Goal: Information Seeking & Learning: Learn about a topic

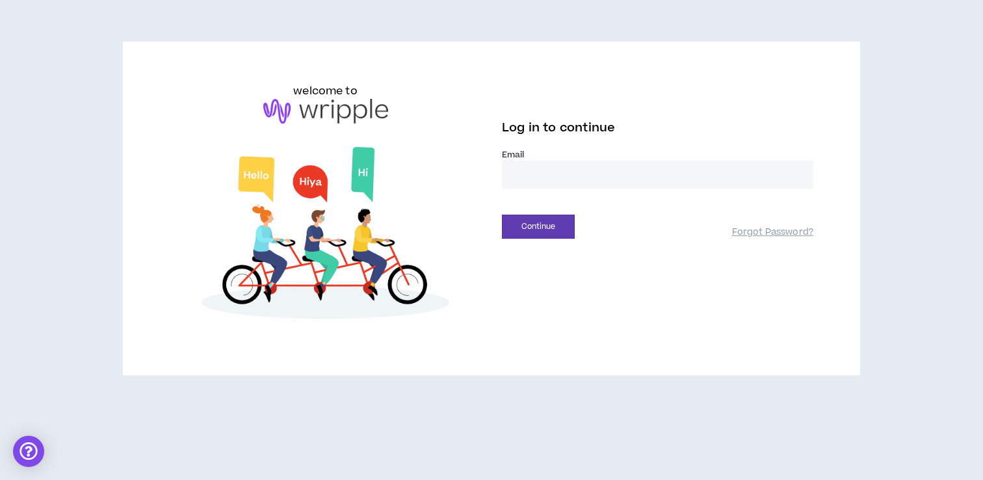
click at [532, 172] on input "email" at bounding box center [657, 175] width 311 height 28
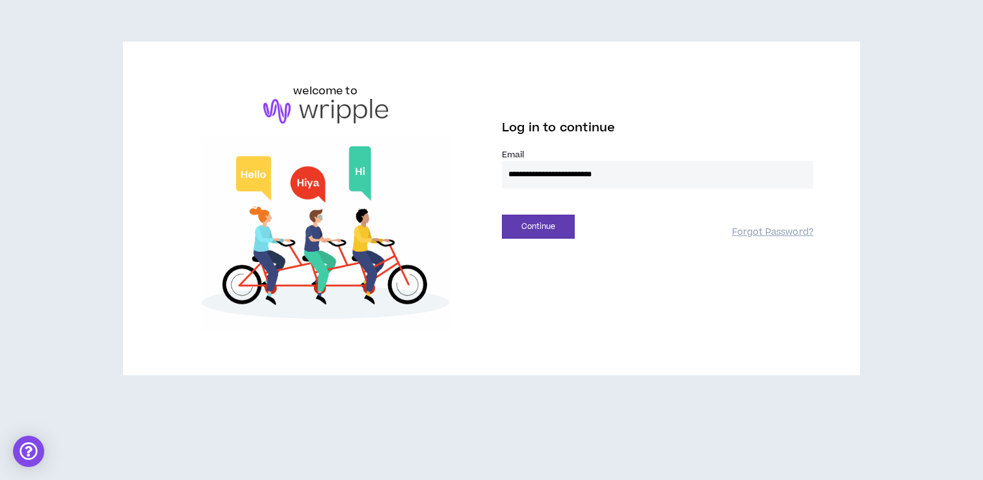
type input "**********"
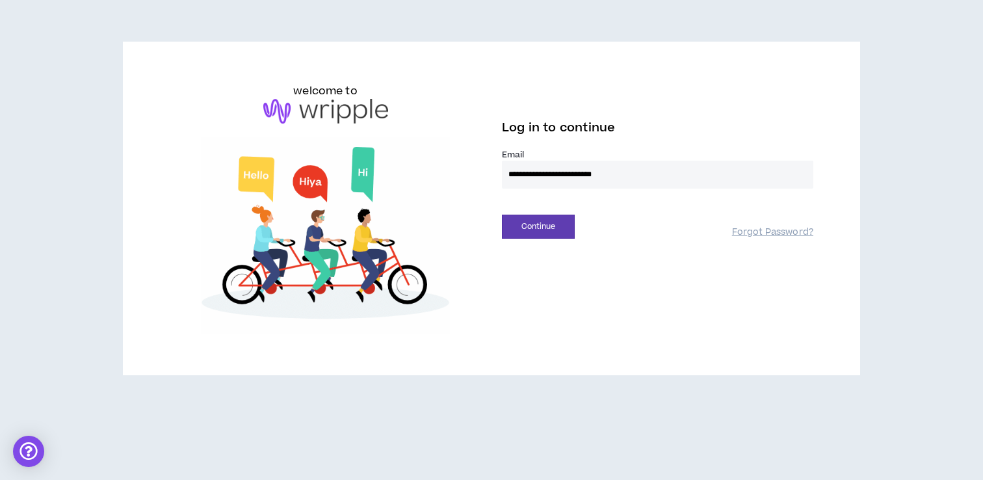
click at [502, 214] on button "Continue" at bounding box center [538, 226] width 73 height 24
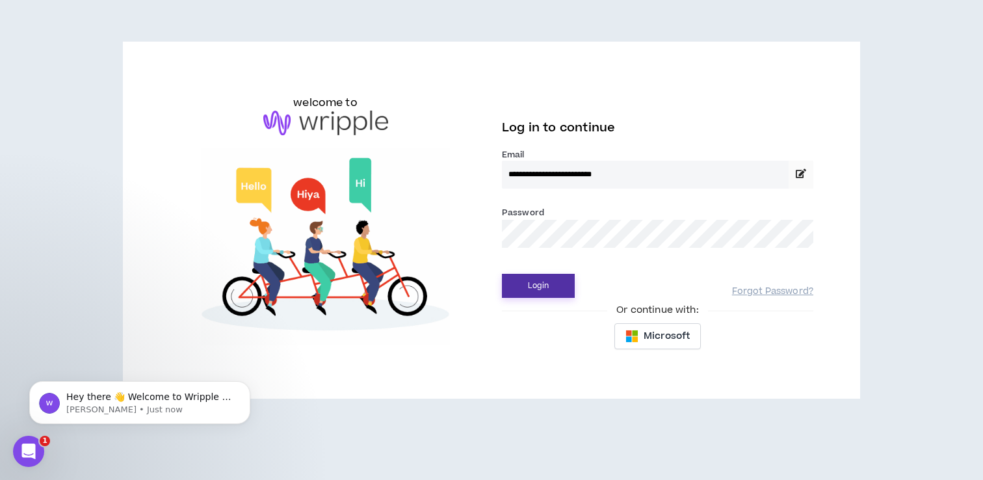
click at [548, 281] on button "Login" at bounding box center [538, 286] width 73 height 24
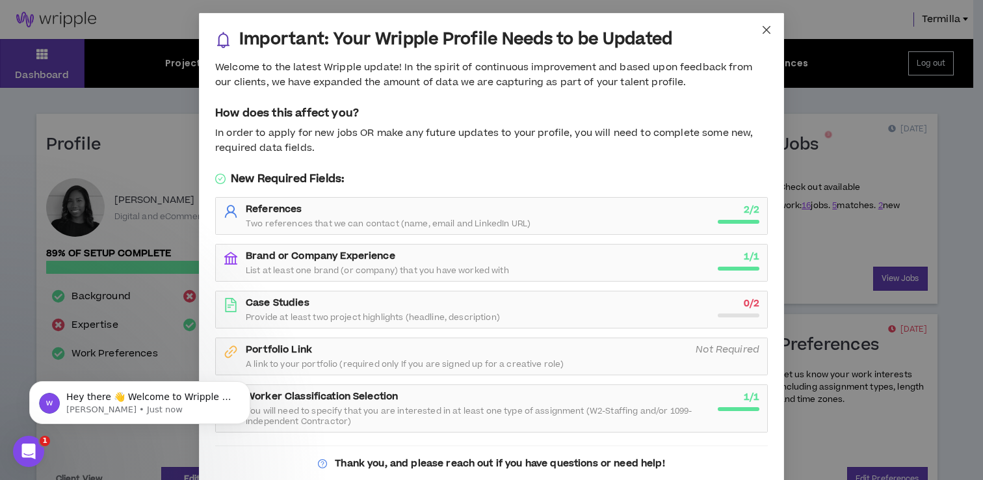
click at [761, 25] on icon "close" at bounding box center [766, 30] width 10 height 10
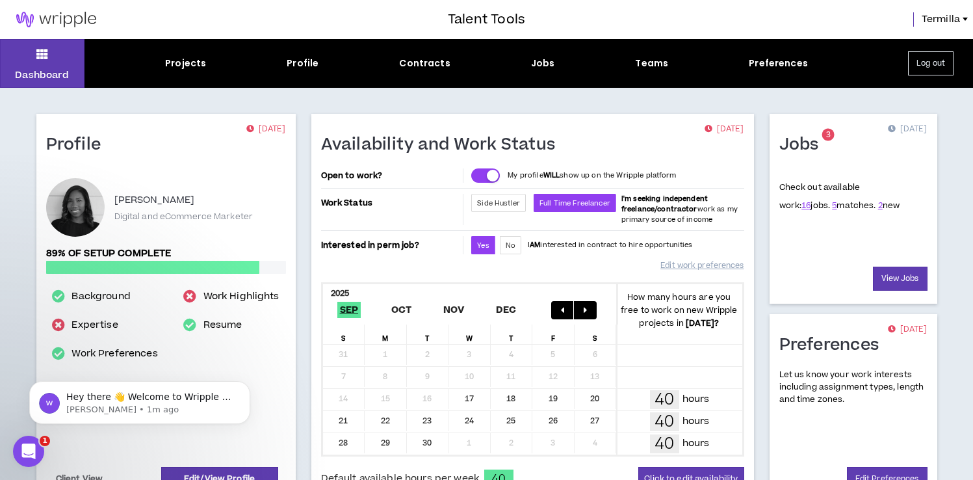
click at [543, 62] on div "Jobs" at bounding box center [543, 64] width 24 height 14
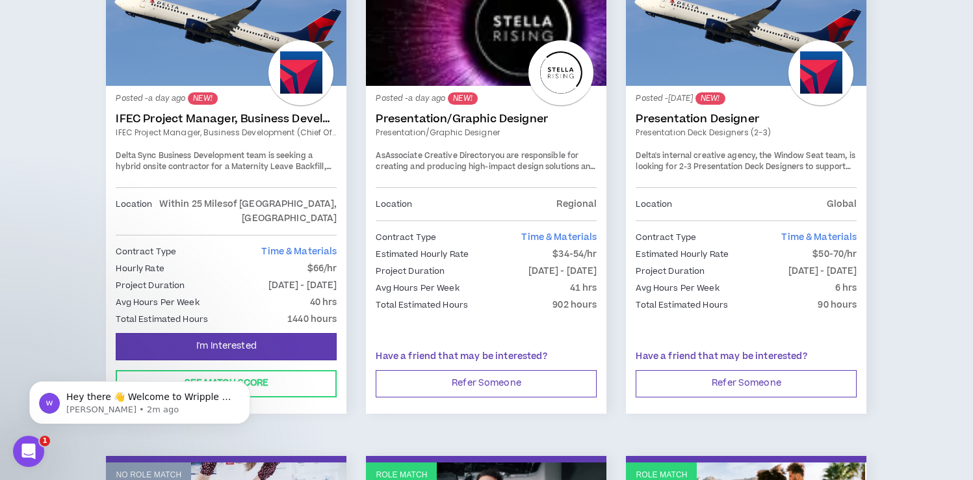
scroll to position [308, 0]
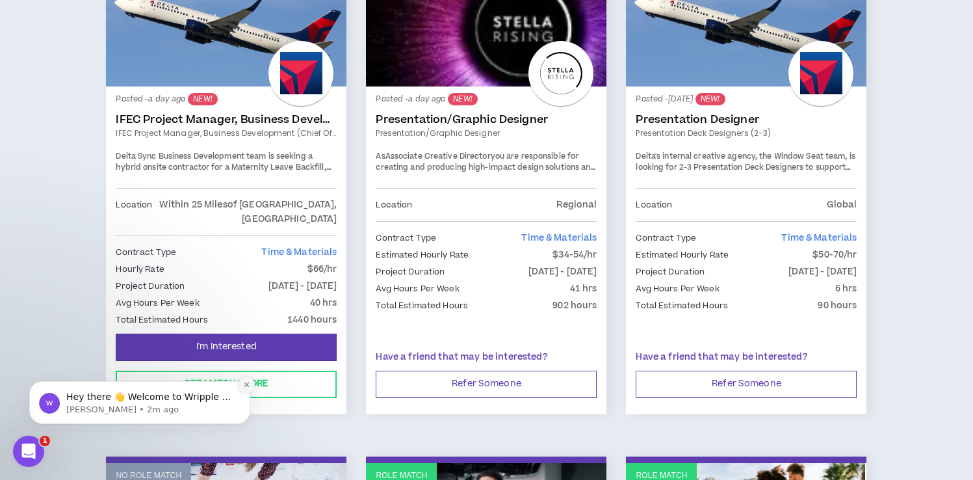
click at [250, 382] on icon "Dismiss notification" at bounding box center [246, 384] width 7 height 7
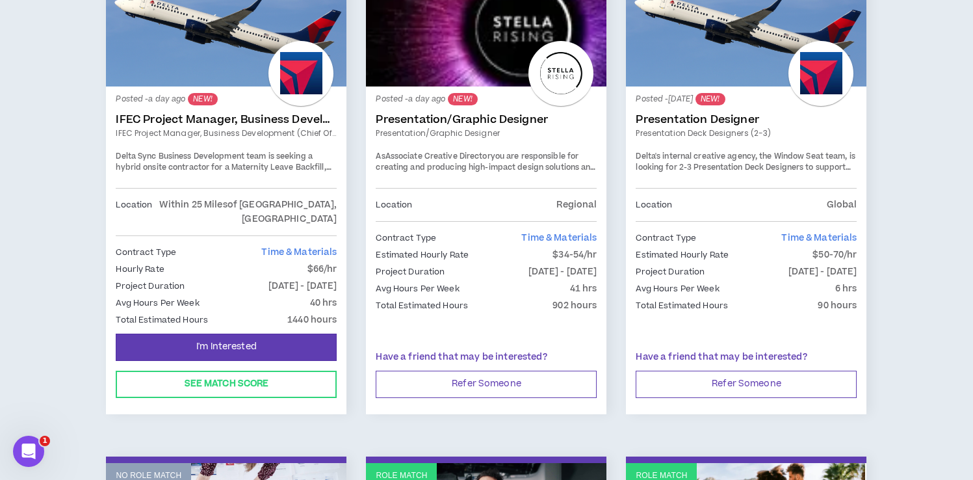
click at [254, 60] on link "Role Match" at bounding box center [226, 27] width 240 height 117
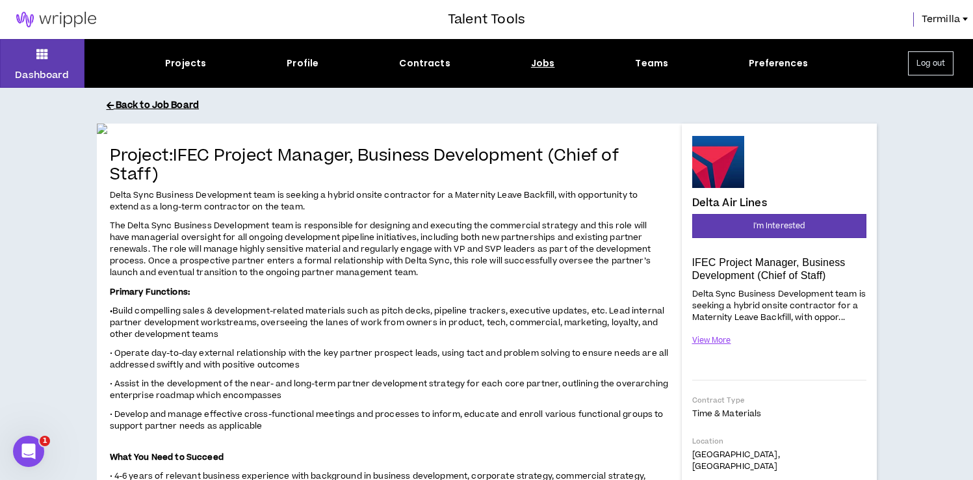
click at [169, 107] on button "Back to Job Board" at bounding box center [497, 105] width 780 height 23
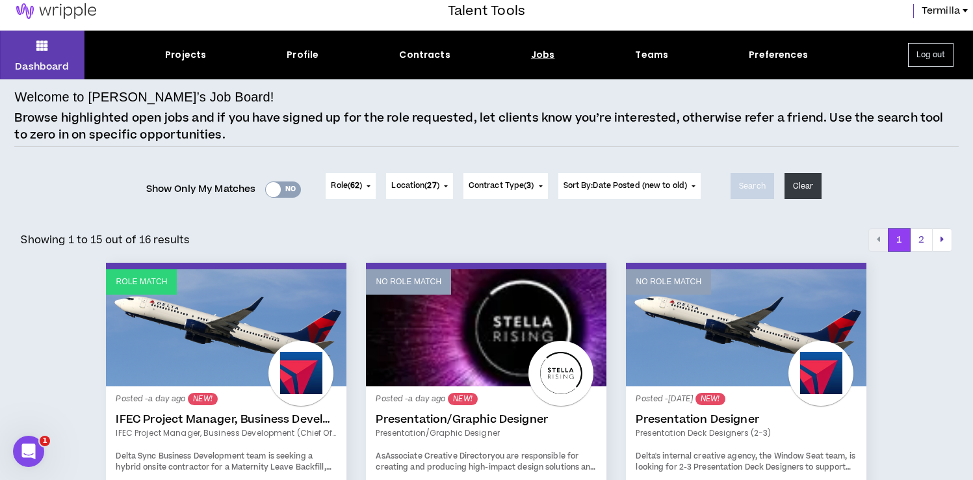
scroll to position [12, 0]
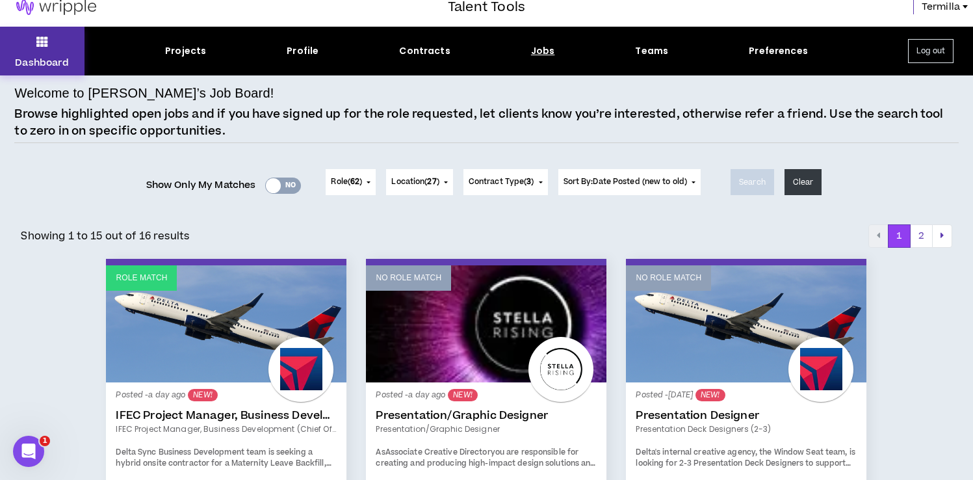
click at [57, 38] on button "Dashboard" at bounding box center [42, 51] width 84 height 49
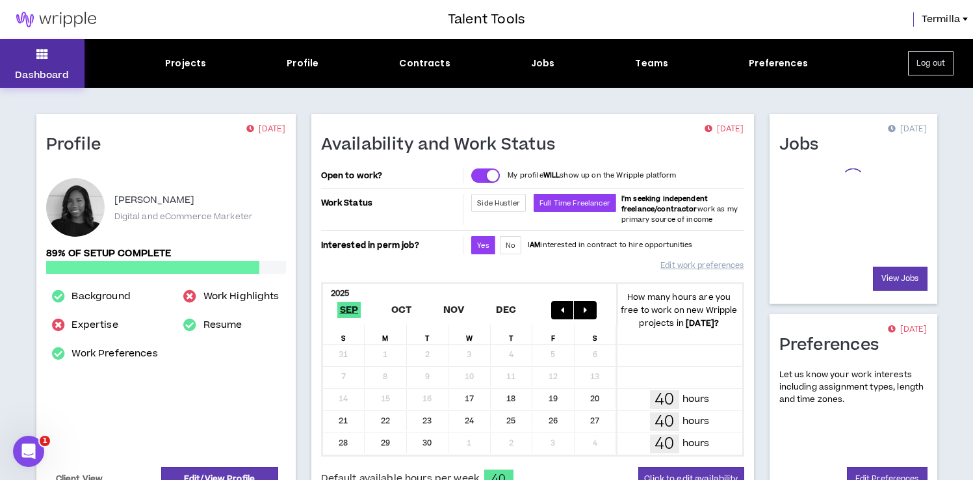
scroll to position [370, 0]
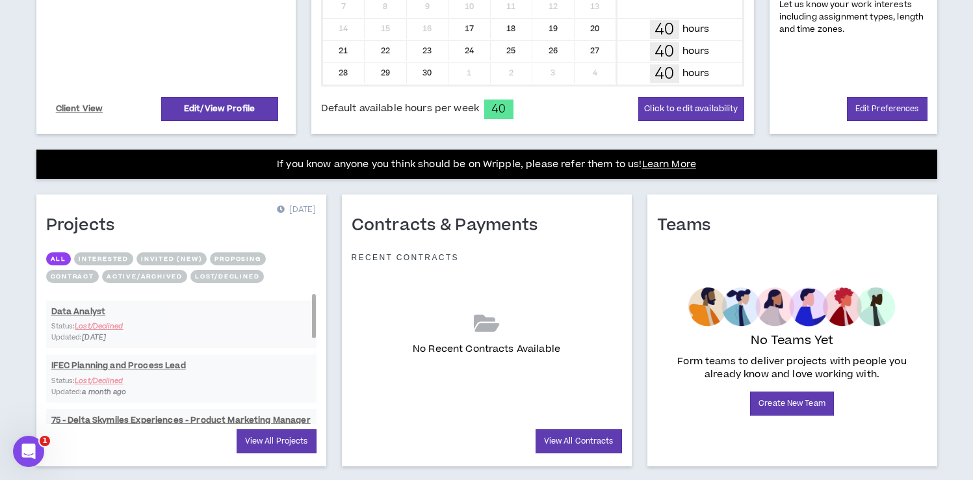
click at [111, 365] on div "Data Analyst Status: Lost/Declined Updated: [DATE] IFEC Planning and Process Le…" at bounding box center [181, 486] width 270 height 385
click at [166, 371] on div "Data Analyst Status: Lost/Declined Updated: [DATE] IFEC Planning and Process Le…" at bounding box center [181, 486] width 270 height 385
click at [248, 436] on link "View All Projects" at bounding box center [277, 441] width 80 height 24
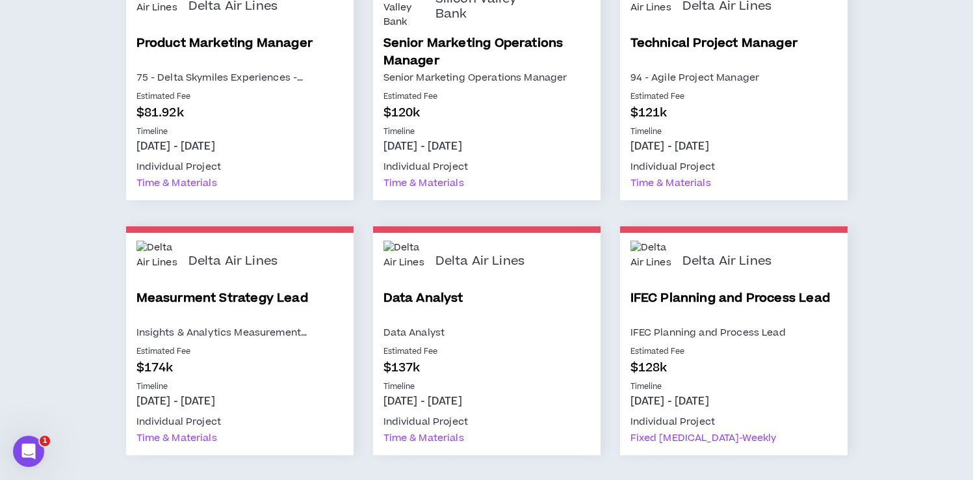
scroll to position [778, 0]
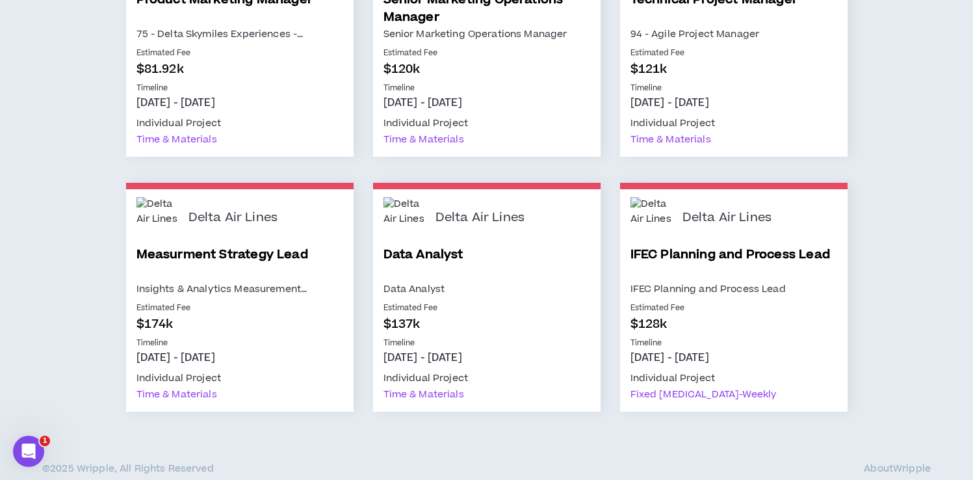
click at [690, 247] on link "IFEC Planning and Process Lead" at bounding box center [733, 263] width 207 height 35
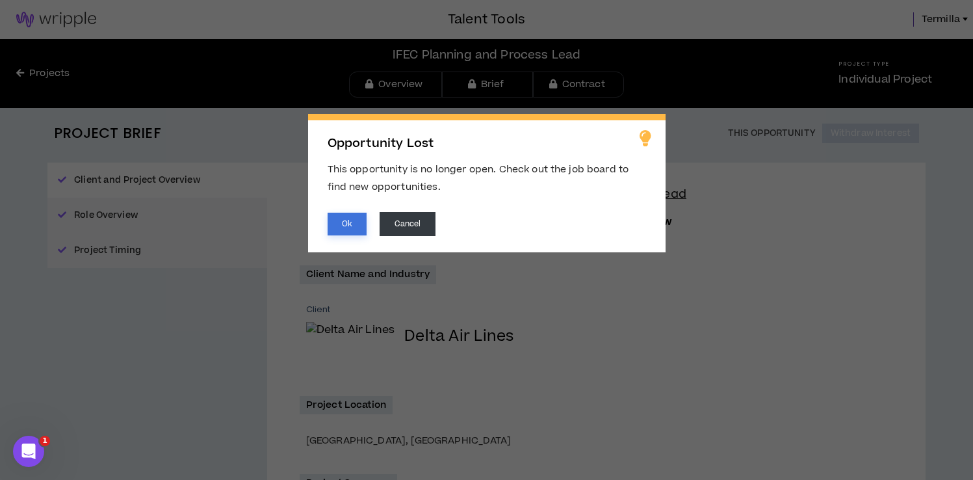
click at [348, 221] on button "Ok" at bounding box center [347, 223] width 39 height 23
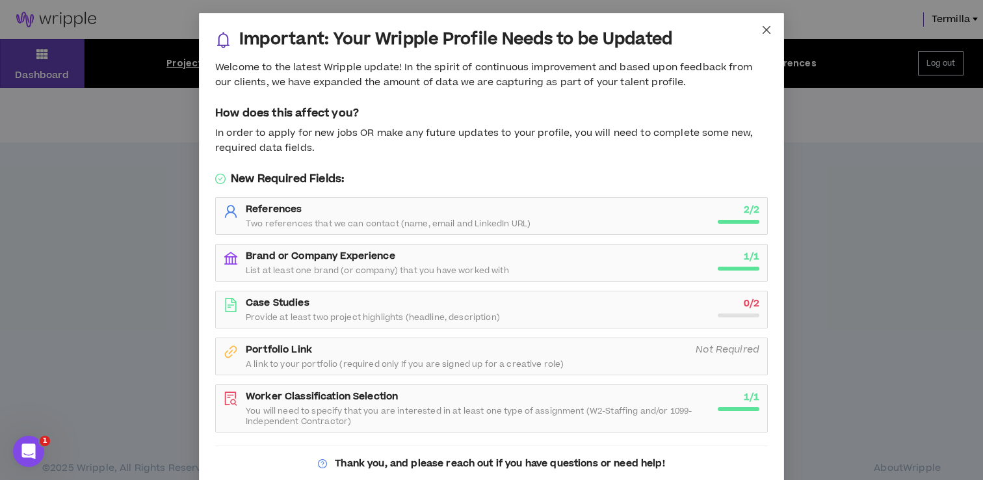
click at [766, 29] on span "Close" at bounding box center [766, 30] width 35 height 35
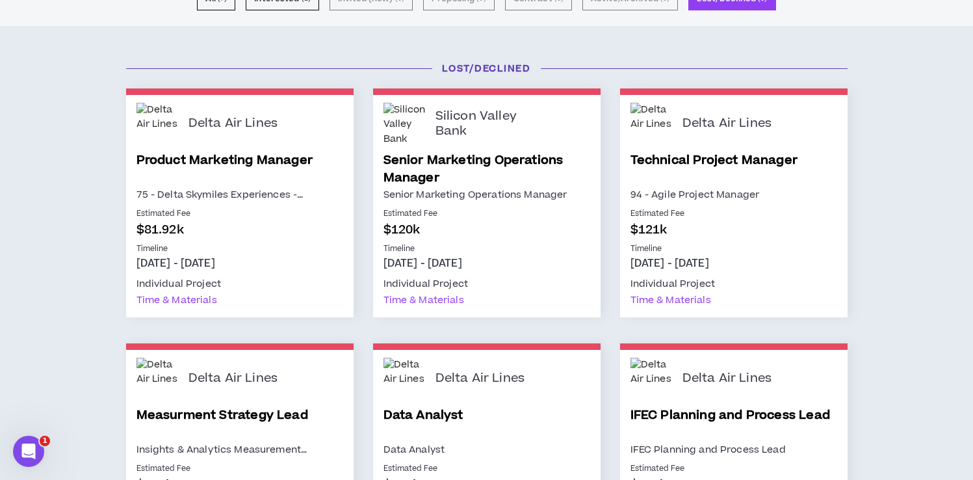
scroll to position [277, 0]
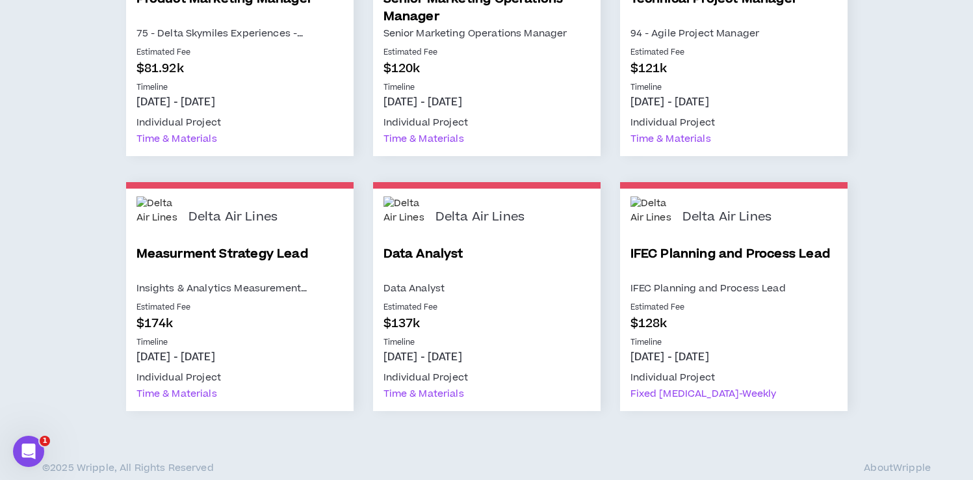
click at [657, 252] on link "IFEC Planning and Process Lead" at bounding box center [733, 262] width 207 height 35
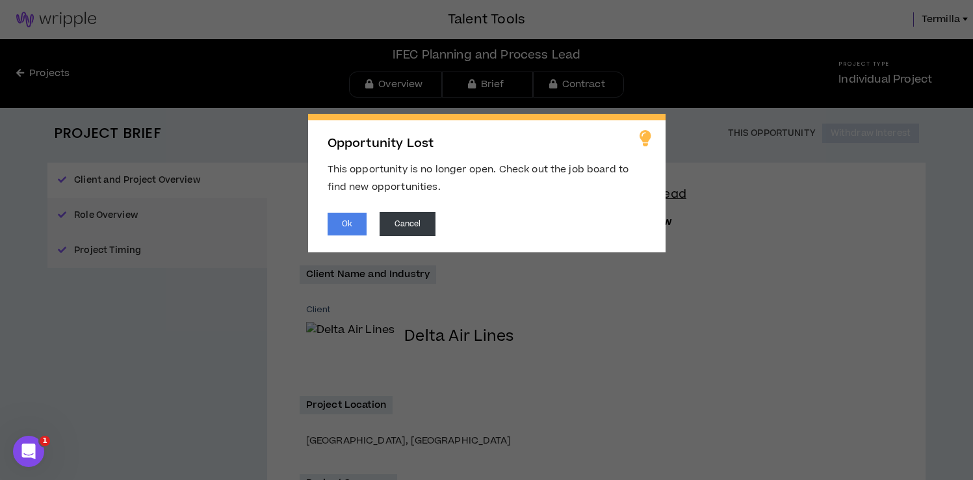
click at [177, 178] on span "Opportunity Lost This opportunity is no longer open. Check out the job board to…" at bounding box center [486, 240] width 973 height 480
click at [346, 219] on button "Ok" at bounding box center [347, 223] width 39 height 23
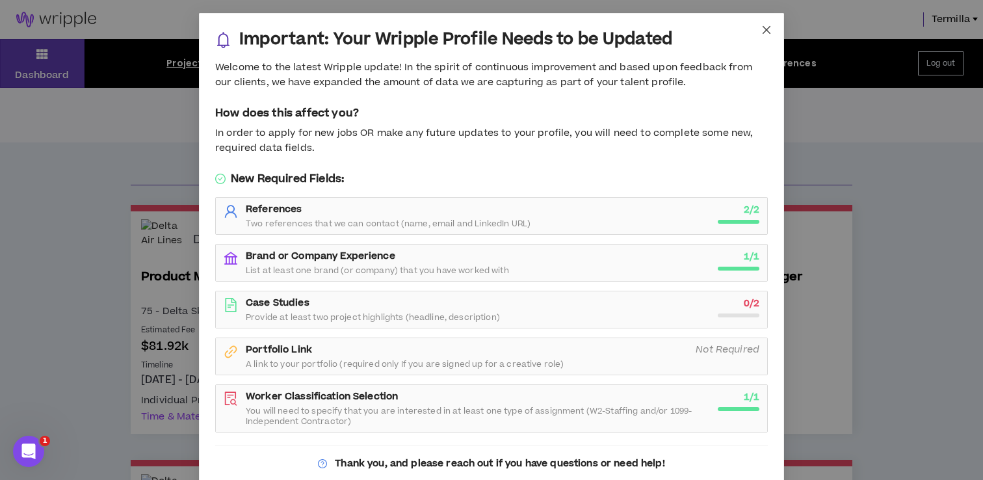
click at [761, 32] on icon "close" at bounding box center [766, 30] width 10 height 10
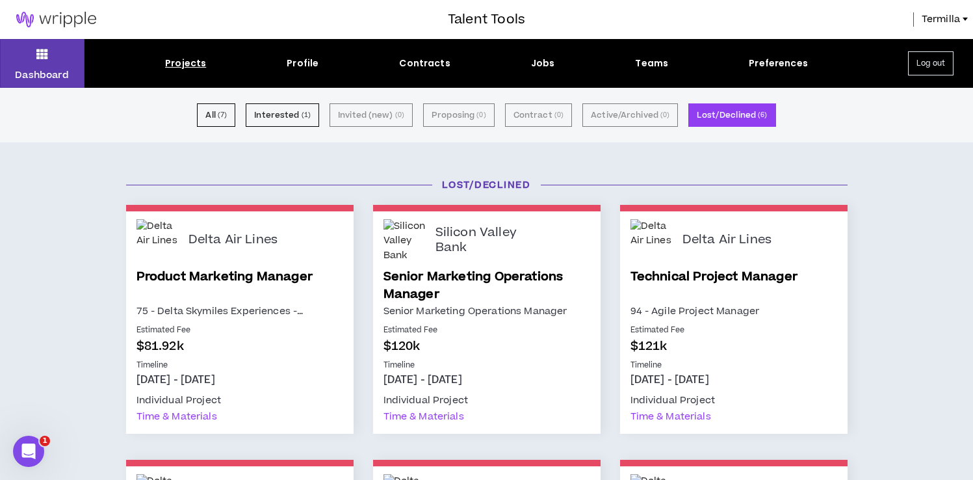
click at [545, 62] on div "Jobs" at bounding box center [543, 64] width 24 height 14
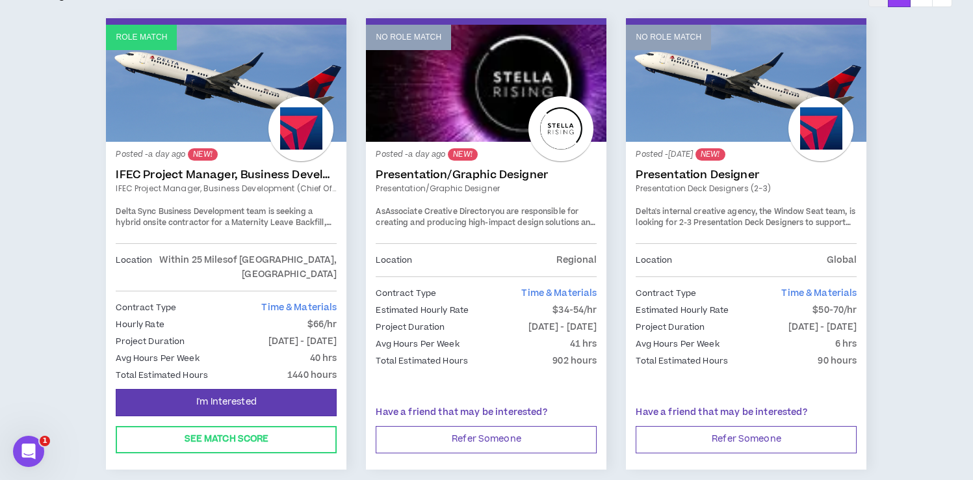
scroll to position [261, 0]
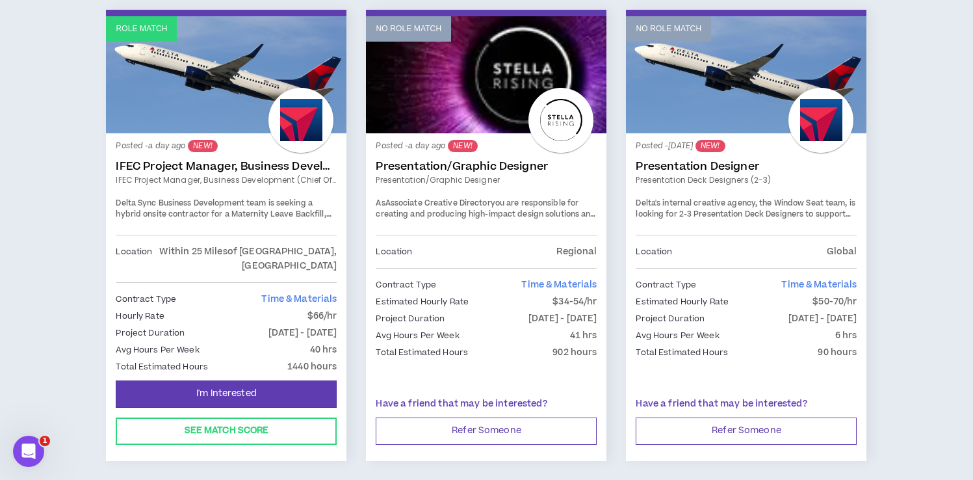
click at [225, 116] on link "Role Match" at bounding box center [226, 74] width 240 height 117
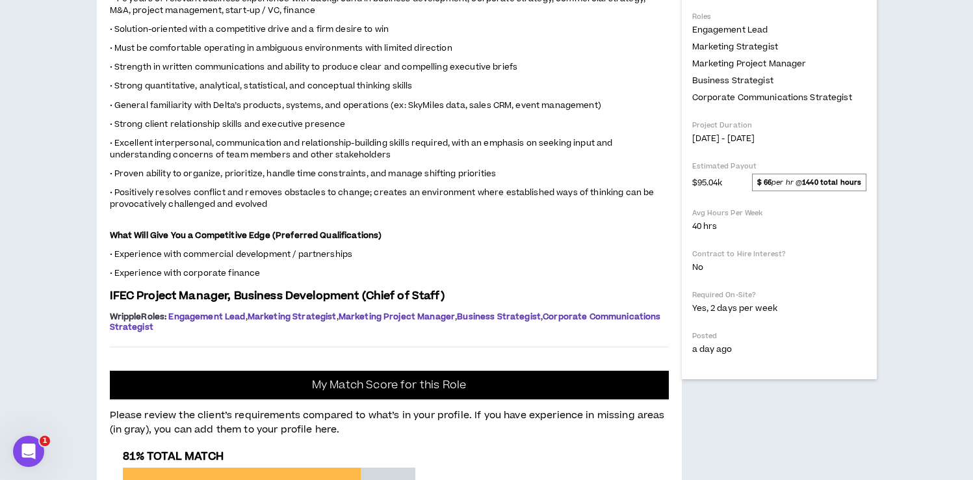
scroll to position [473, 0]
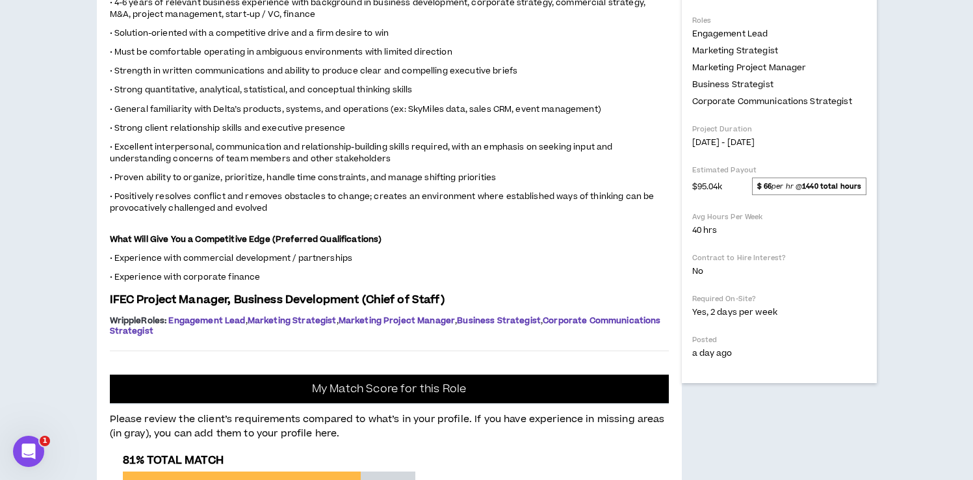
click at [860, 415] on div "Delta Air Lines IFEC Project Manager, Business Development (Chief of Staff) Hid…" at bounding box center [779, 389] width 195 height 1478
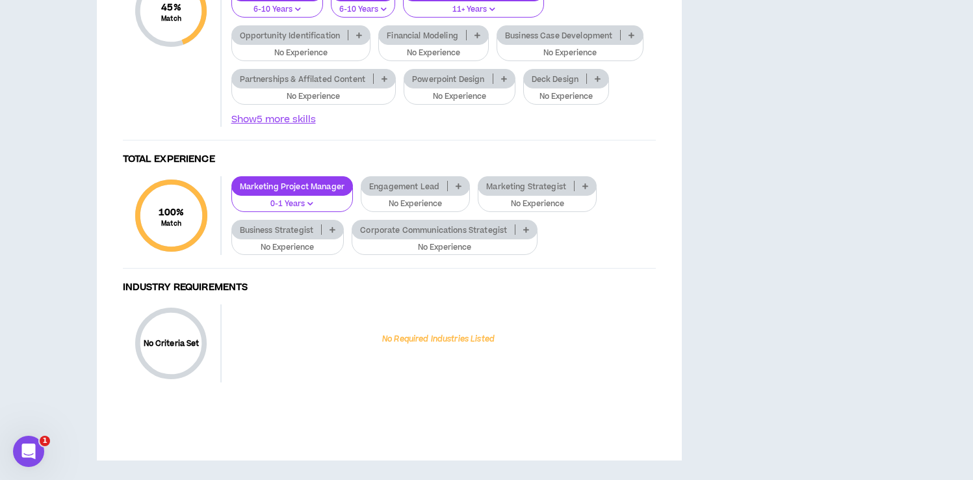
scroll to position [1241, 0]
click at [365, 40] on p at bounding box center [358, 35] width 21 height 10
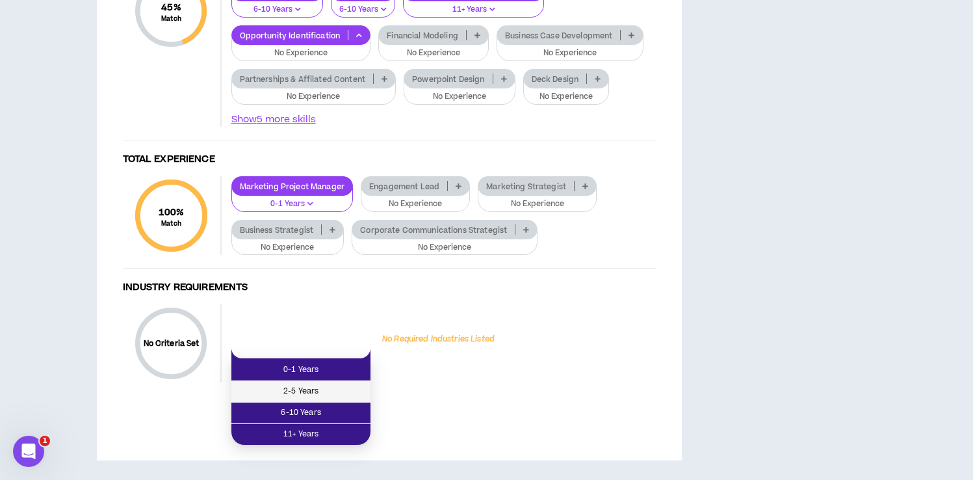
click at [323, 384] on span "2-5 Years" at bounding box center [300, 391] width 123 height 14
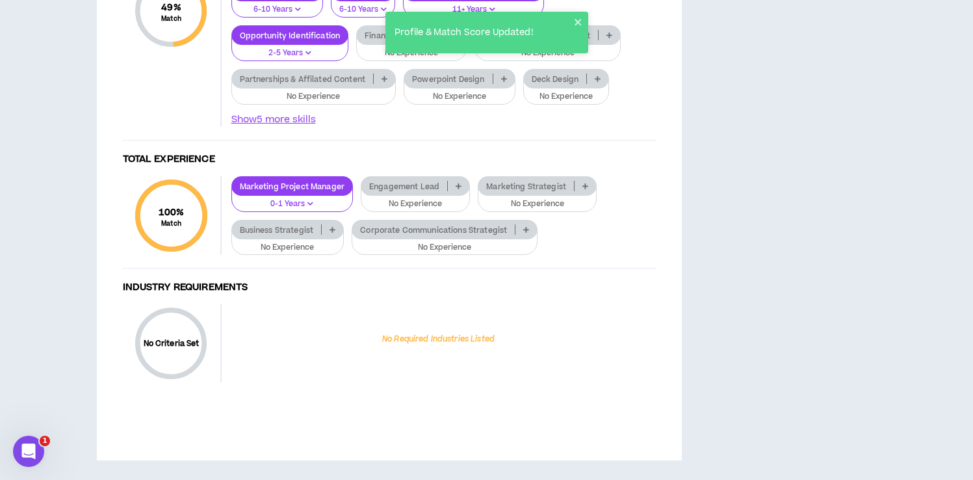
scroll to position [1407, 0]
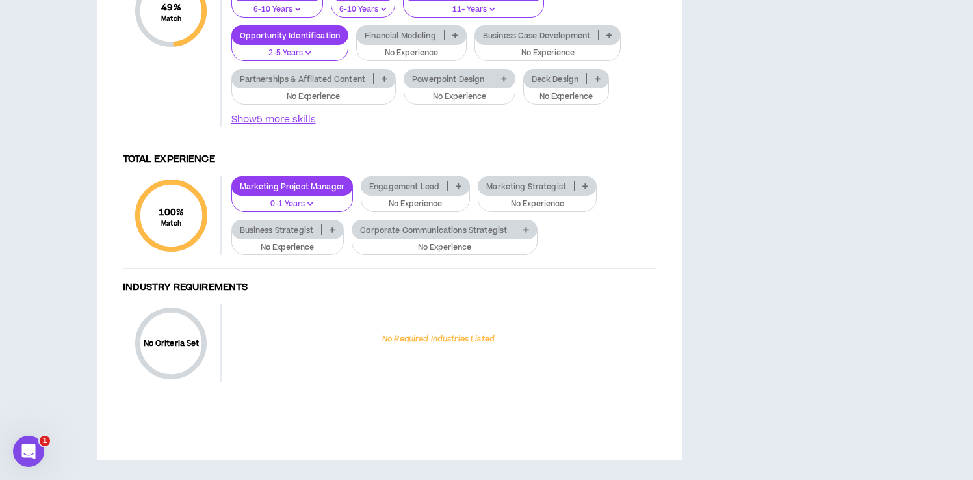
click at [582, 191] on p at bounding box center [584, 186] width 21 height 10
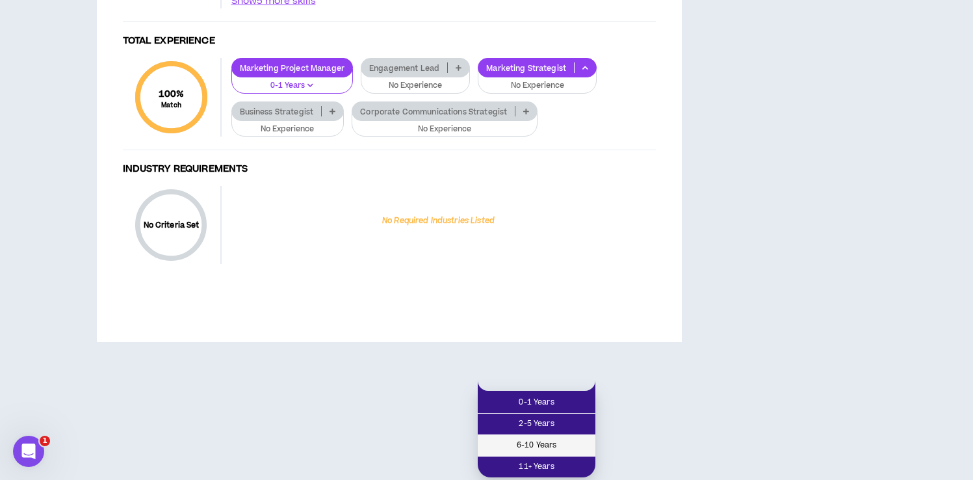
click at [550, 438] on span "6-10 Years" at bounding box center [536, 445] width 102 height 14
